Goal: Transaction & Acquisition: Purchase product/service

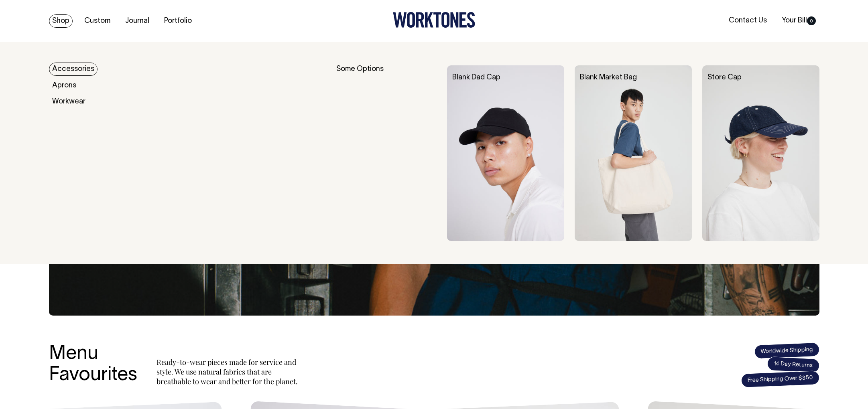
click at [510, 118] on img at bounding box center [505, 153] width 117 height 176
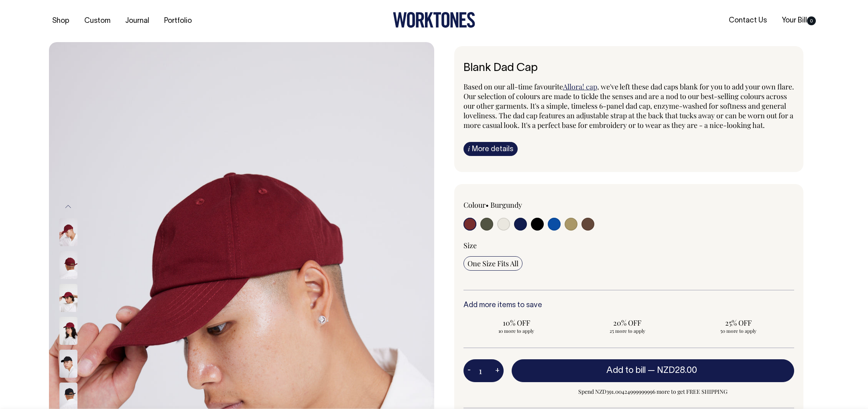
click at [591, 231] on input "radio" at bounding box center [587, 224] width 13 height 13
radio input "true"
select select "Espresso"
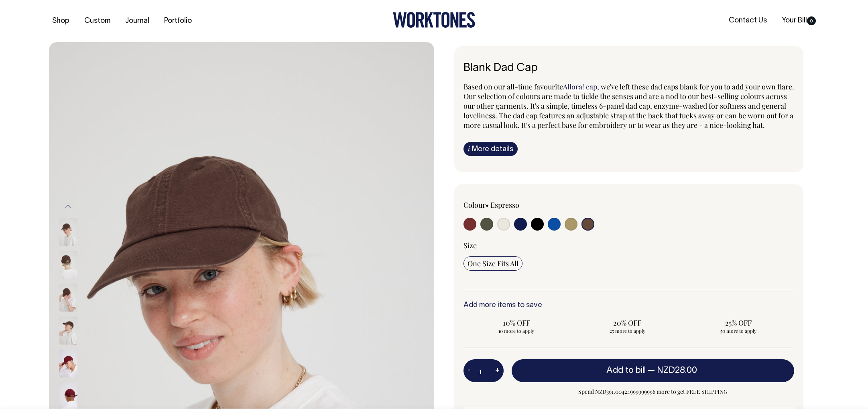
click at [62, 321] on img at bounding box center [68, 331] width 18 height 28
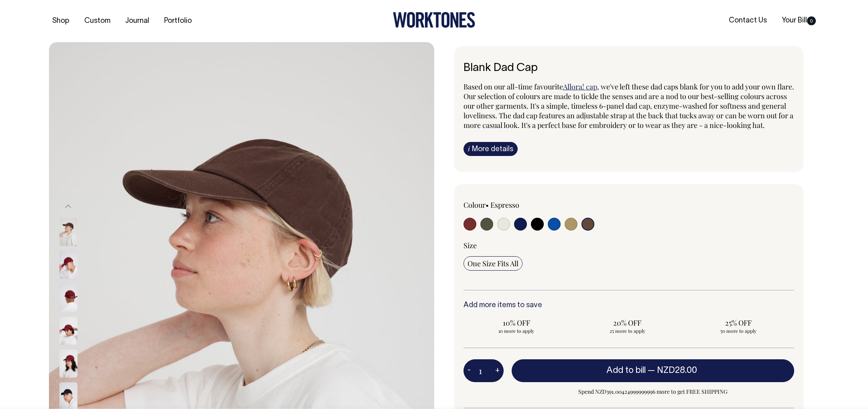
click at [67, 297] on div at bounding box center [79, 133] width 40 height 2731
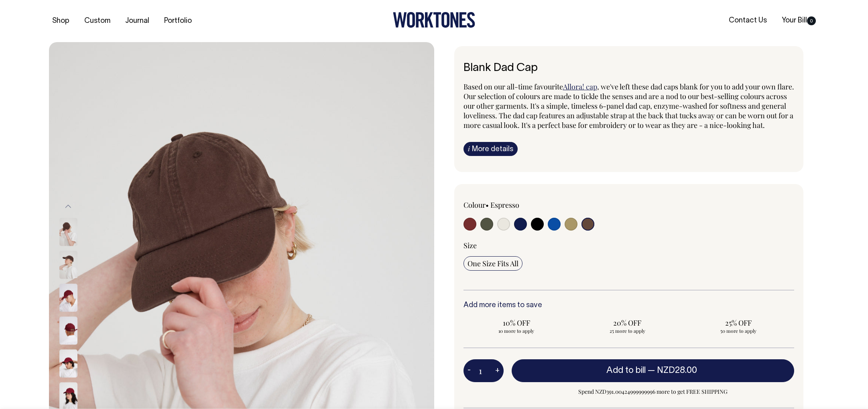
click at [64, 238] on img at bounding box center [68, 232] width 18 height 28
click at [65, 238] on img at bounding box center [68, 232] width 18 height 28
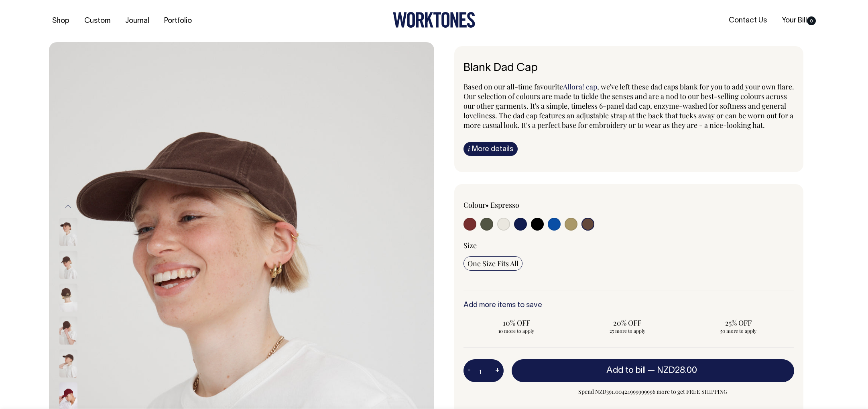
click at [64, 231] on img at bounding box center [68, 232] width 18 height 28
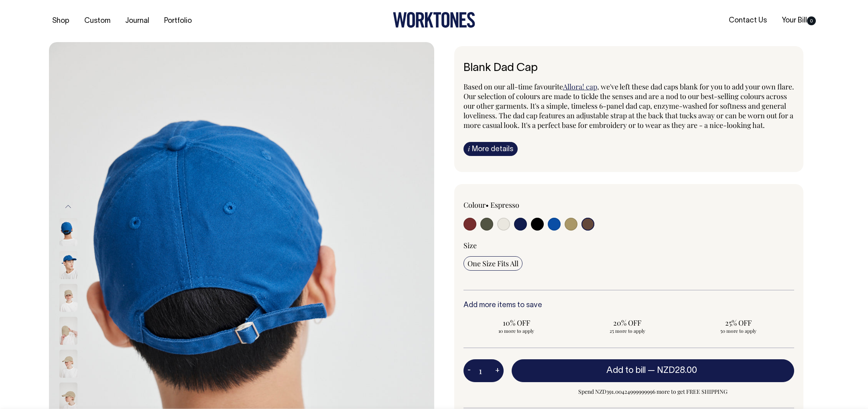
click at [71, 266] on div at bounding box center [79, 265] width 40 height 33
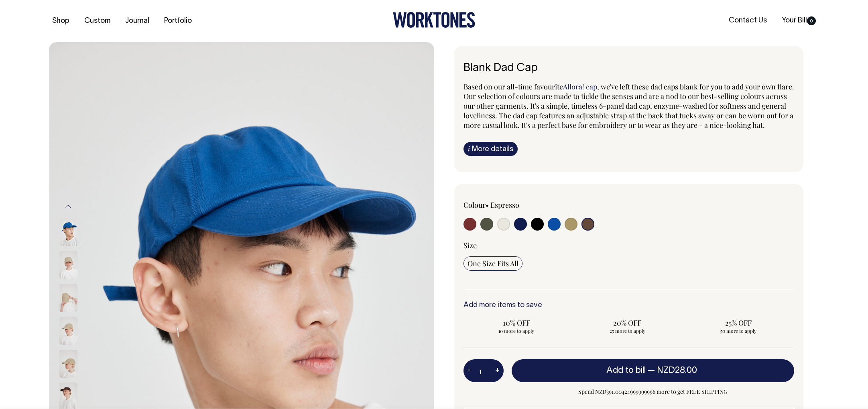
click at [73, 262] on img at bounding box center [68, 265] width 18 height 28
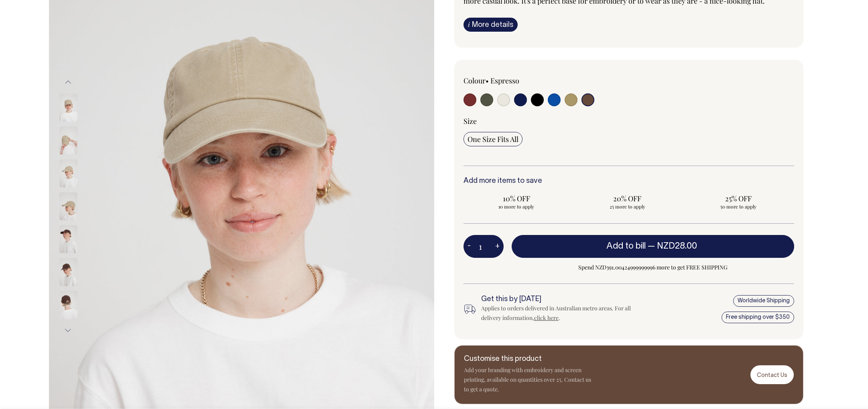
scroll to position [125, 0]
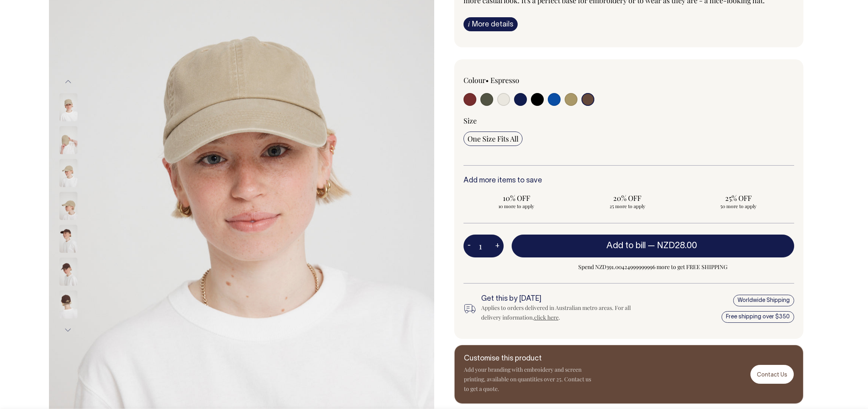
click at [589, 106] on input "radio" at bounding box center [587, 99] width 13 height 13
click at [765, 108] on div "Colour • Espresso" at bounding box center [628, 91] width 331 height 33
click at [781, 118] on div "Colour • Espresso" at bounding box center [628, 120] width 331 height 90
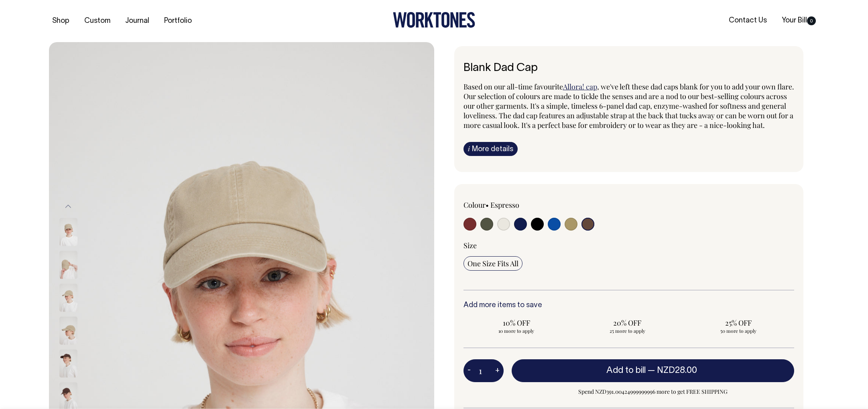
scroll to position [0, 0]
click at [506, 156] on link "i More details" at bounding box center [490, 149] width 54 height 14
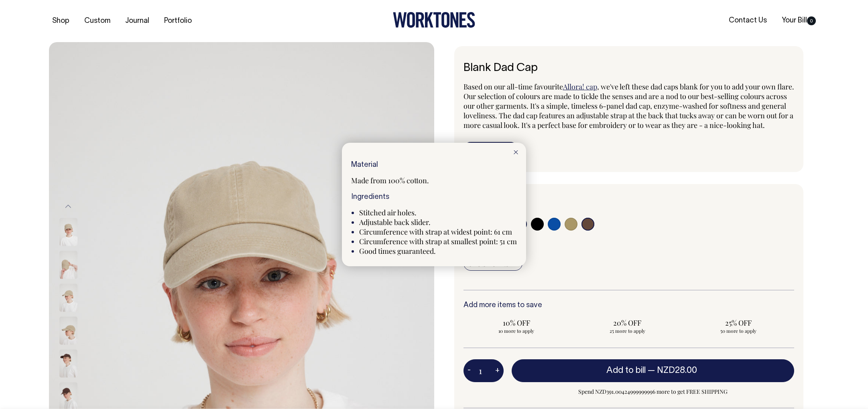
click at [652, 165] on div at bounding box center [434, 204] width 868 height 409
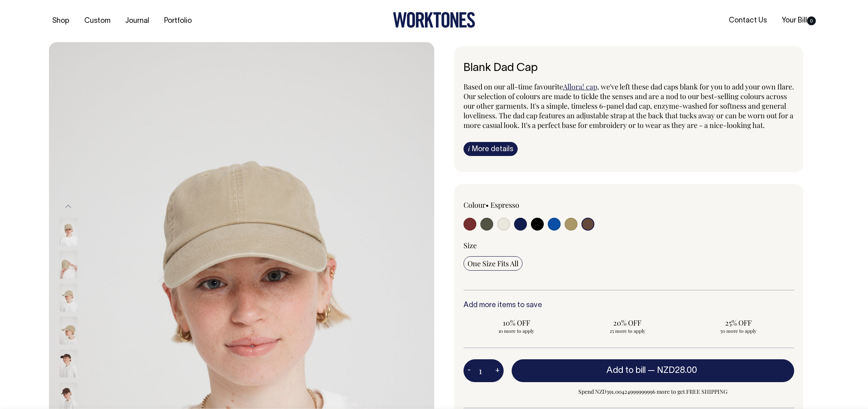
click at [652, 156] on div "i More details Material Made from 100% cotton. Ingredients Stitched air holes. …" at bounding box center [628, 149] width 331 height 14
click at [588, 231] on input "radio" at bounding box center [587, 224] width 13 height 13
click at [591, 231] on input "radio" at bounding box center [587, 224] width 13 height 13
click at [568, 250] on div "Size" at bounding box center [628, 246] width 331 height 10
click at [592, 231] on input "radio" at bounding box center [587, 224] width 13 height 13
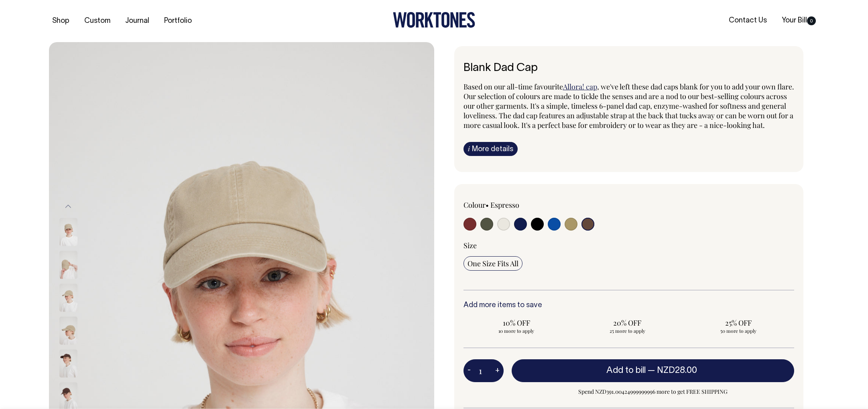
click at [662, 224] on div at bounding box center [694, 213] width 198 height 26
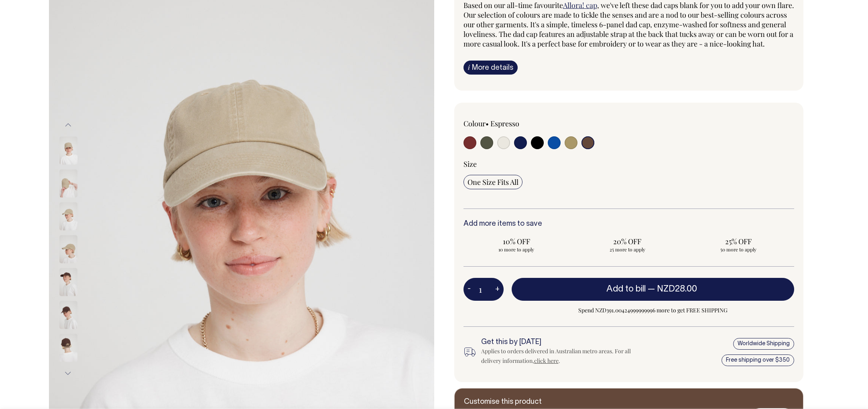
click at [489, 149] on input "radio" at bounding box center [486, 142] width 13 height 13
radio input "true"
select select "Olive"
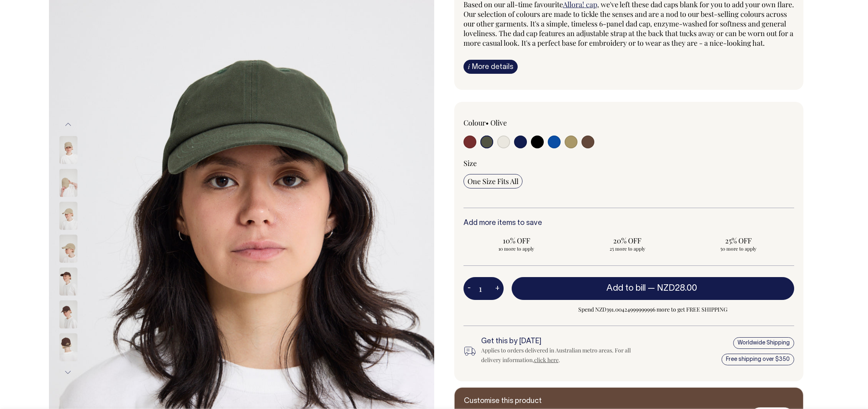
scroll to position [83, 0]
click at [575, 148] on input "radio" at bounding box center [571, 141] width 13 height 13
radio input "true"
select select "Washed Khaki"
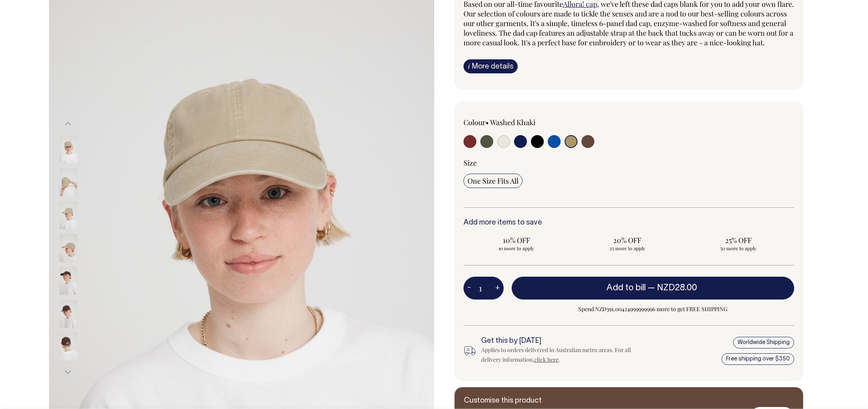
click at [505, 148] on input "radio" at bounding box center [503, 141] width 13 height 13
radio input "true"
select select "Natural"
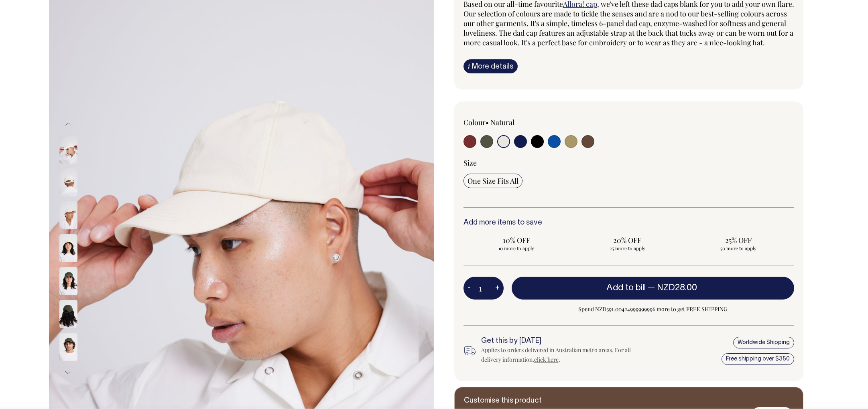
click at [573, 148] on input "radio" at bounding box center [571, 141] width 13 height 13
radio input "true"
select select "Washed Khaki"
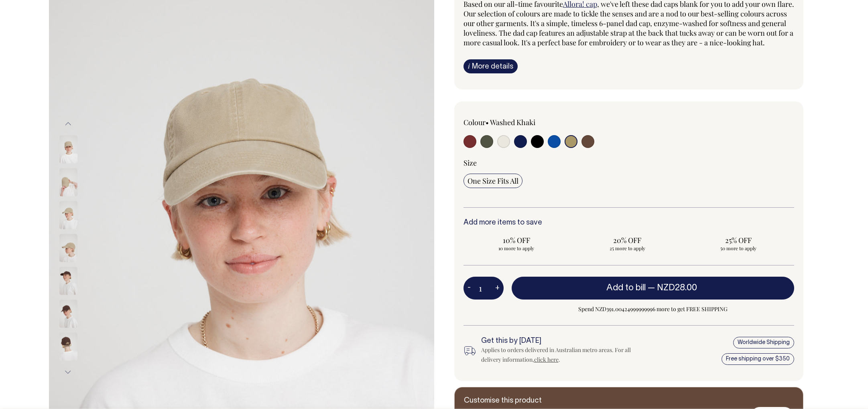
click at [705, 143] on div at bounding box center [694, 131] width 198 height 26
